Goal: Task Accomplishment & Management: Manage account settings

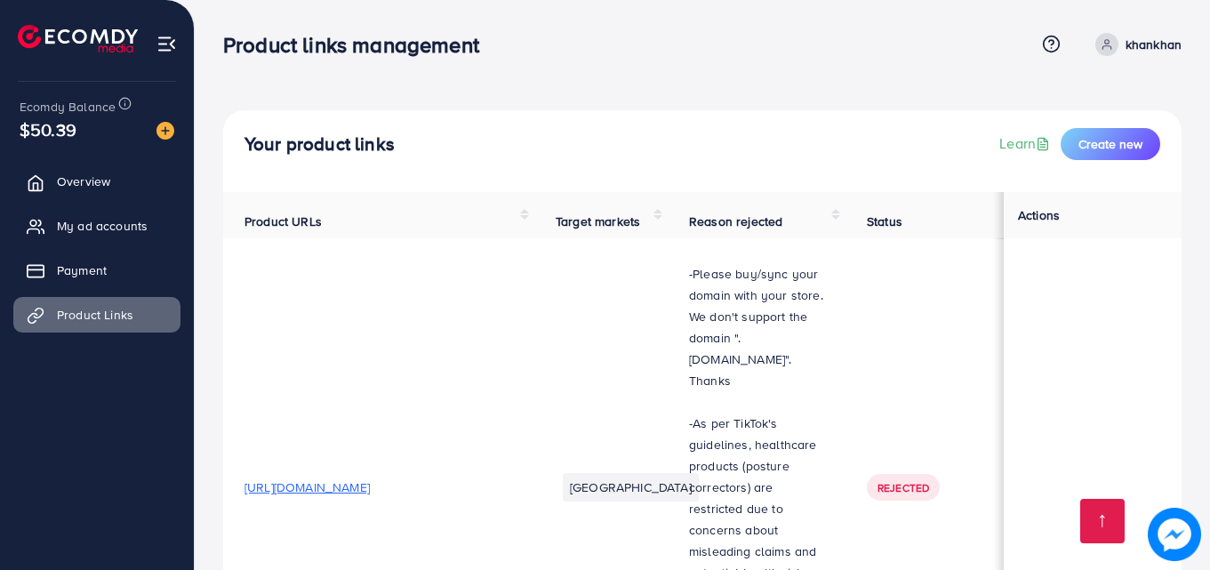
scroll to position [1194, 0]
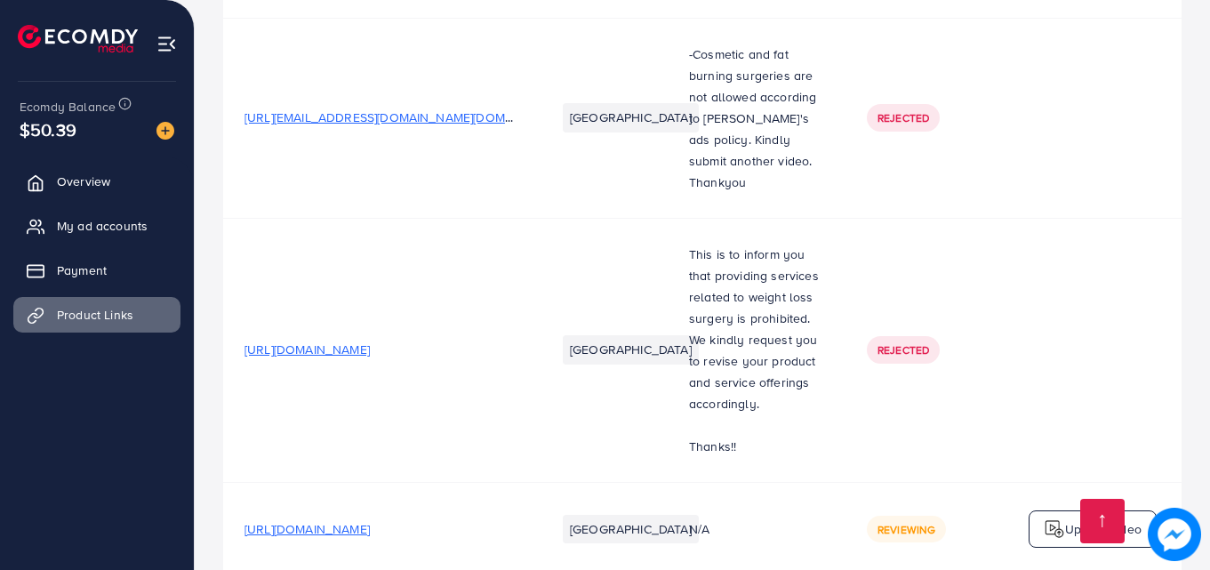
scroll to position [1194, 0]
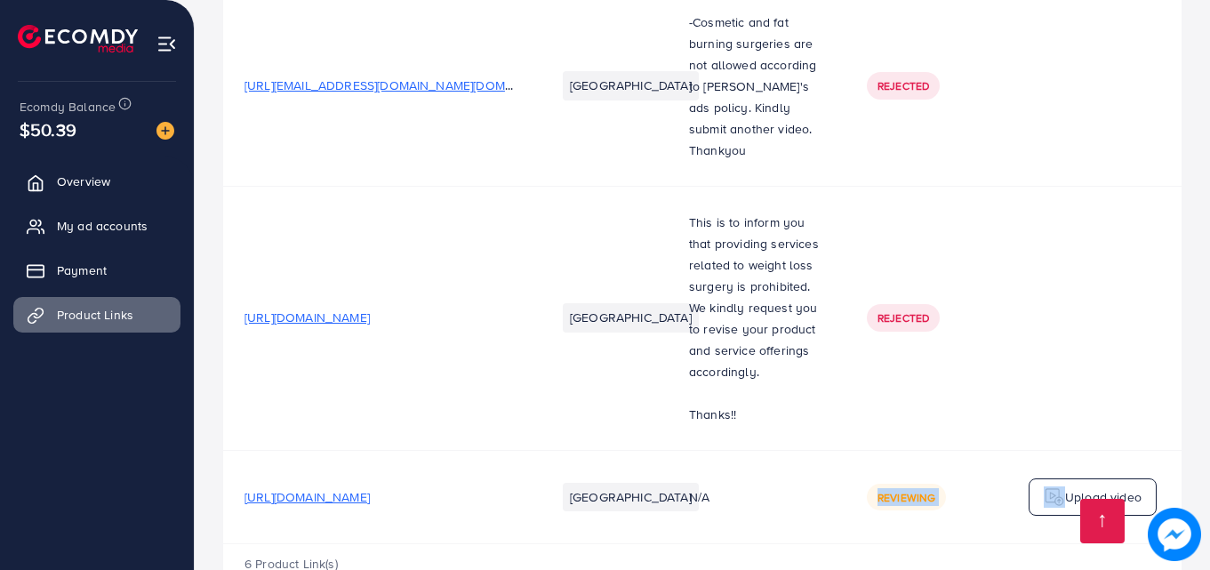
drag, startPoint x: 866, startPoint y: 484, endPoint x: 1046, endPoint y: 480, distance: 180.5
click at [1046, 480] on tr "https://vt.tiktok.com/ZSDoBqpSD/ Pakistan N/A Reviewing https://files.ecomdy.co…" at bounding box center [884, 496] width 1323 height 93
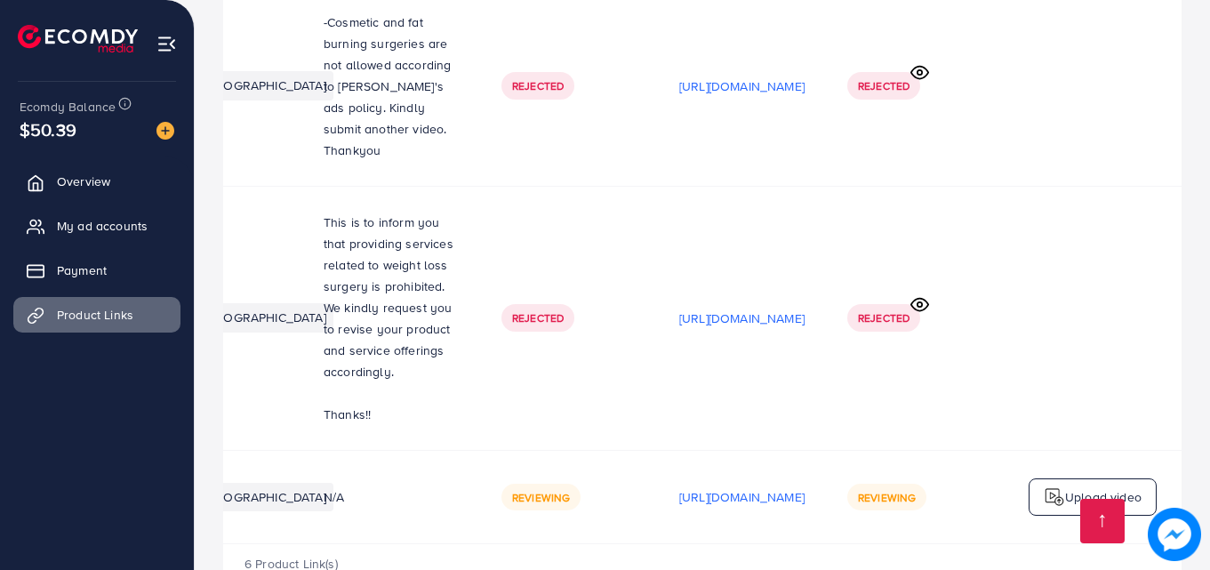
click at [1062, 334] on td at bounding box center [1092, 318] width 178 height 264
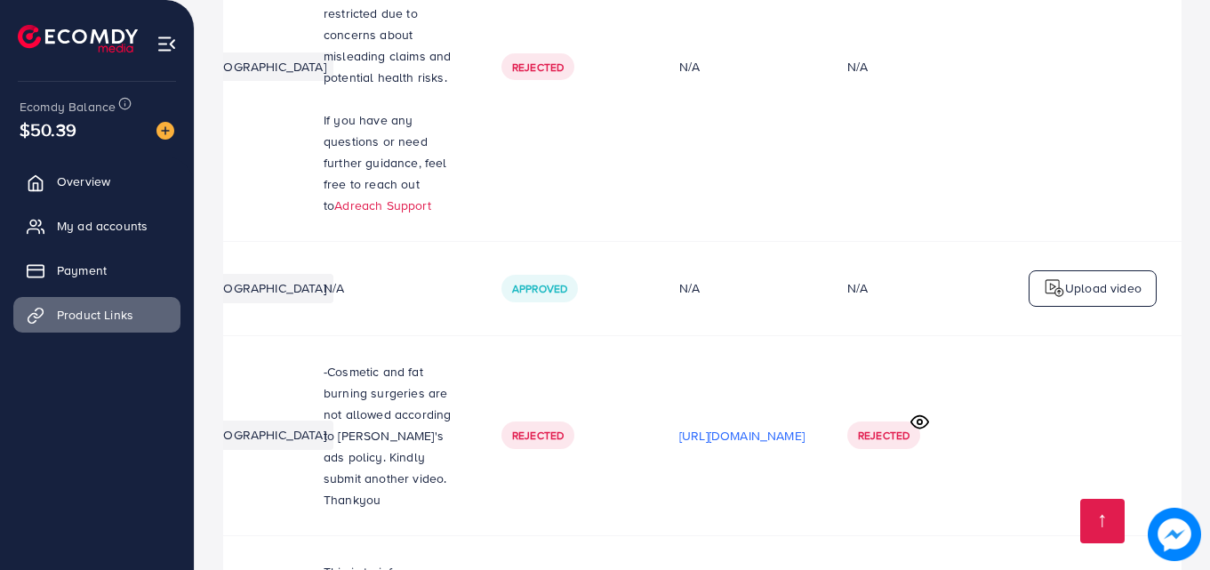
scroll to position [0, 0]
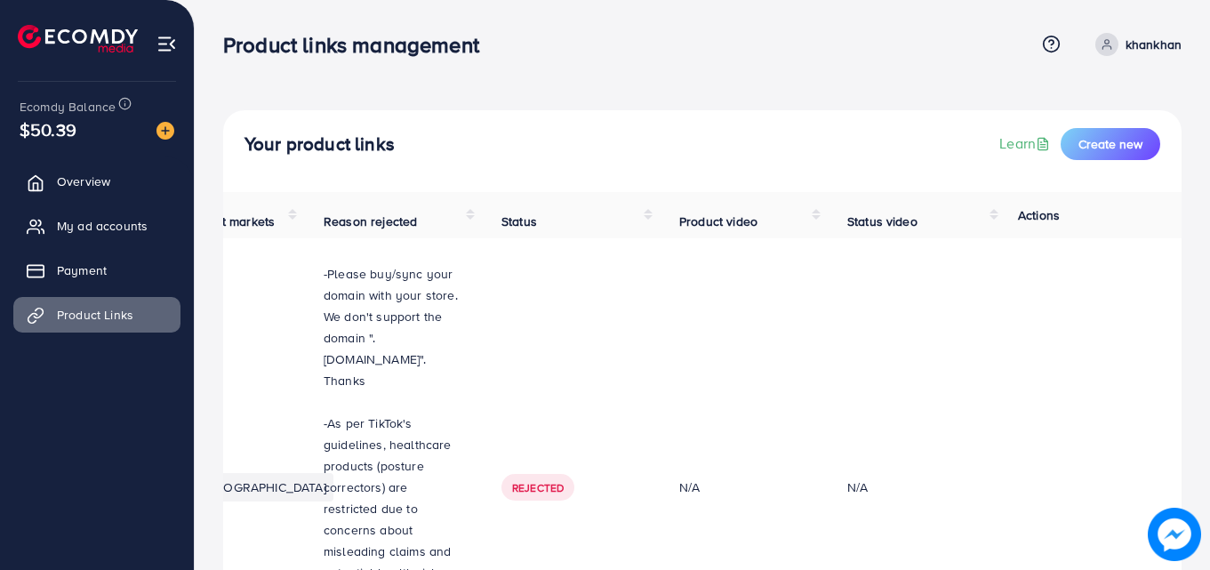
click at [1143, 44] on p "khankhan" at bounding box center [1153, 44] width 56 height 21
click at [1099, 149] on link "Log out" at bounding box center [1095, 146] width 169 height 40
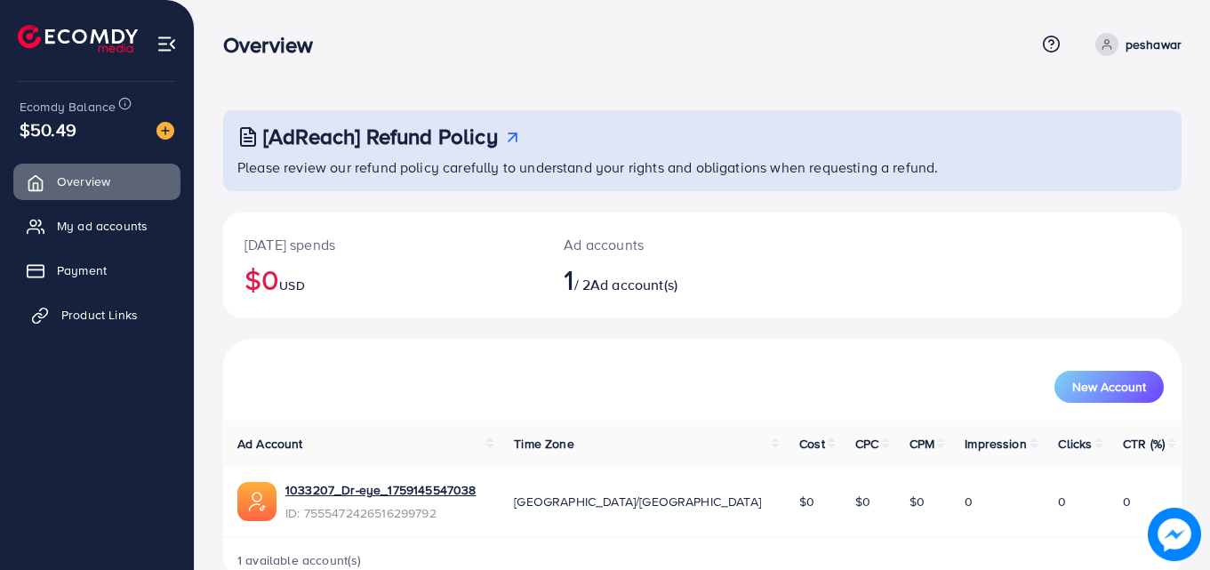
click at [153, 316] on link "Product Links" at bounding box center [96, 315] width 167 height 36
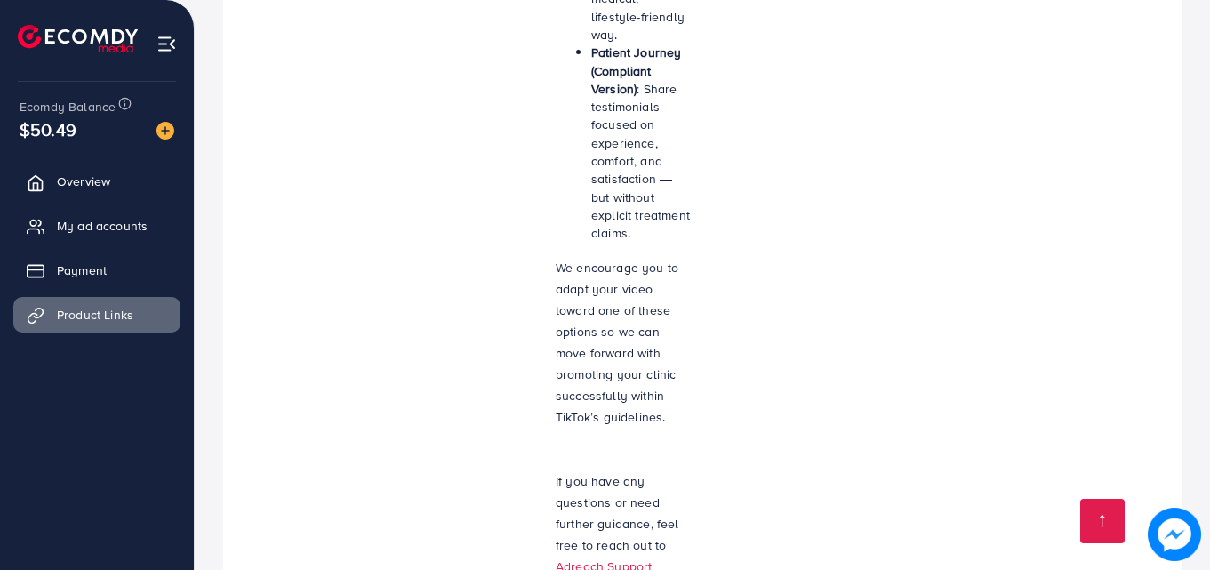
scroll to position [1817, 0]
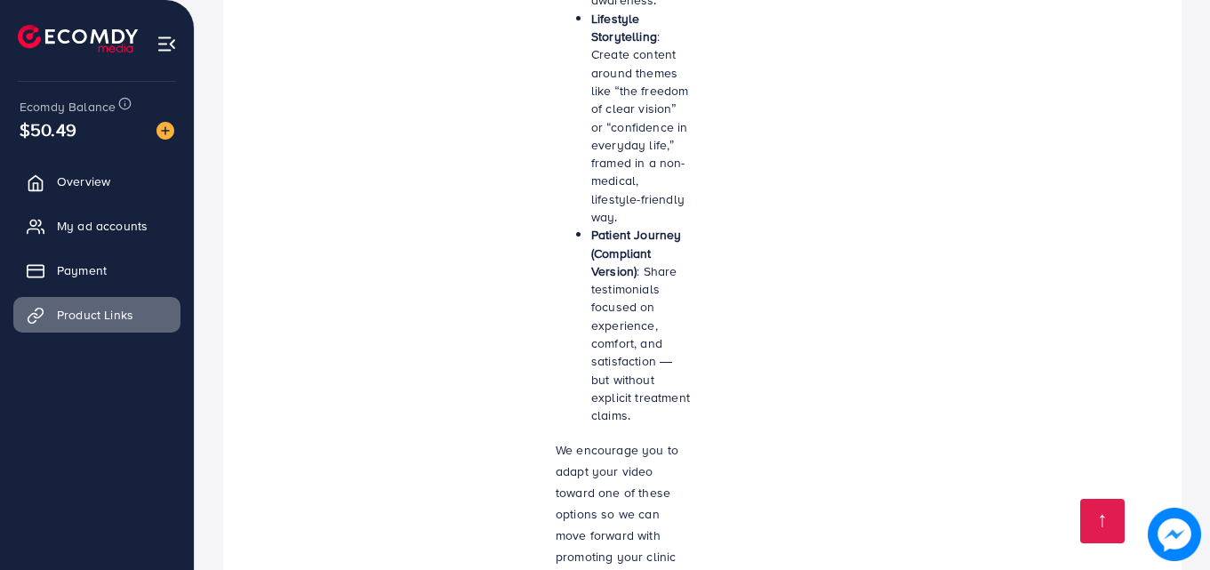
scroll to position [1817, 0]
